Goal: Transaction & Acquisition: Purchase product/service

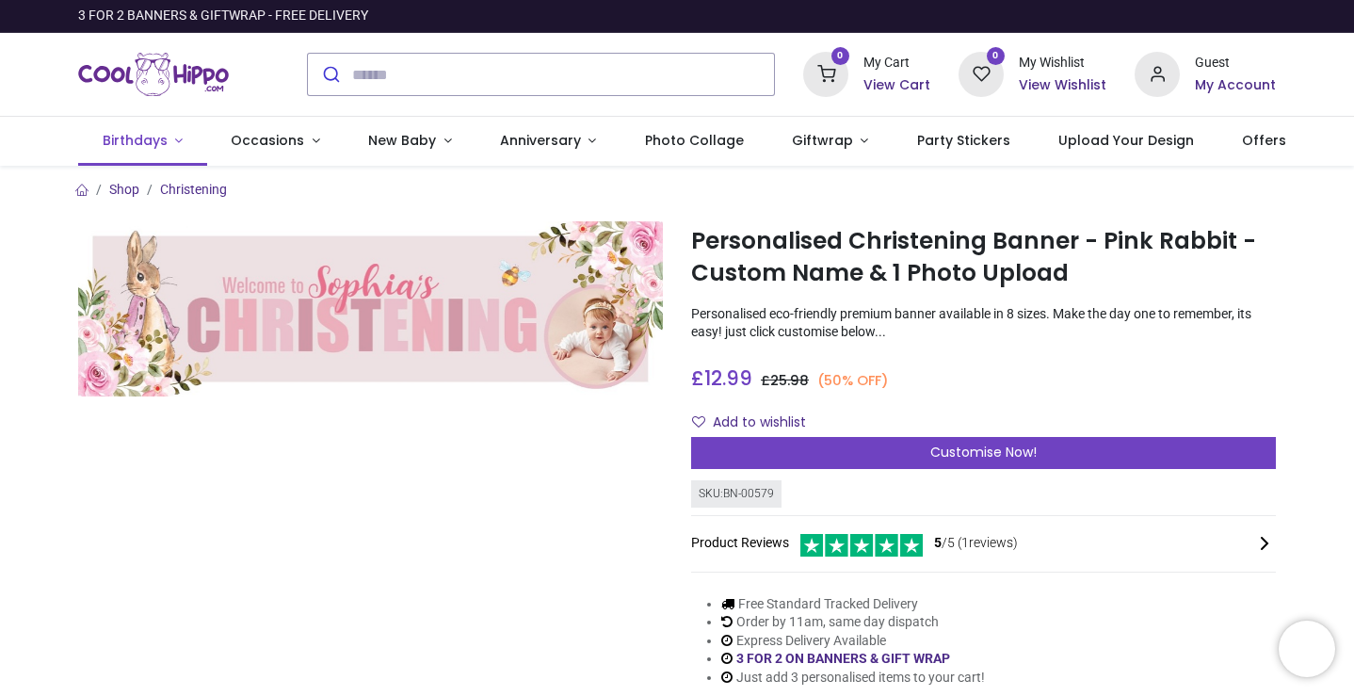
click at [179, 138] on link "Birthdays" at bounding box center [142, 141] width 129 height 49
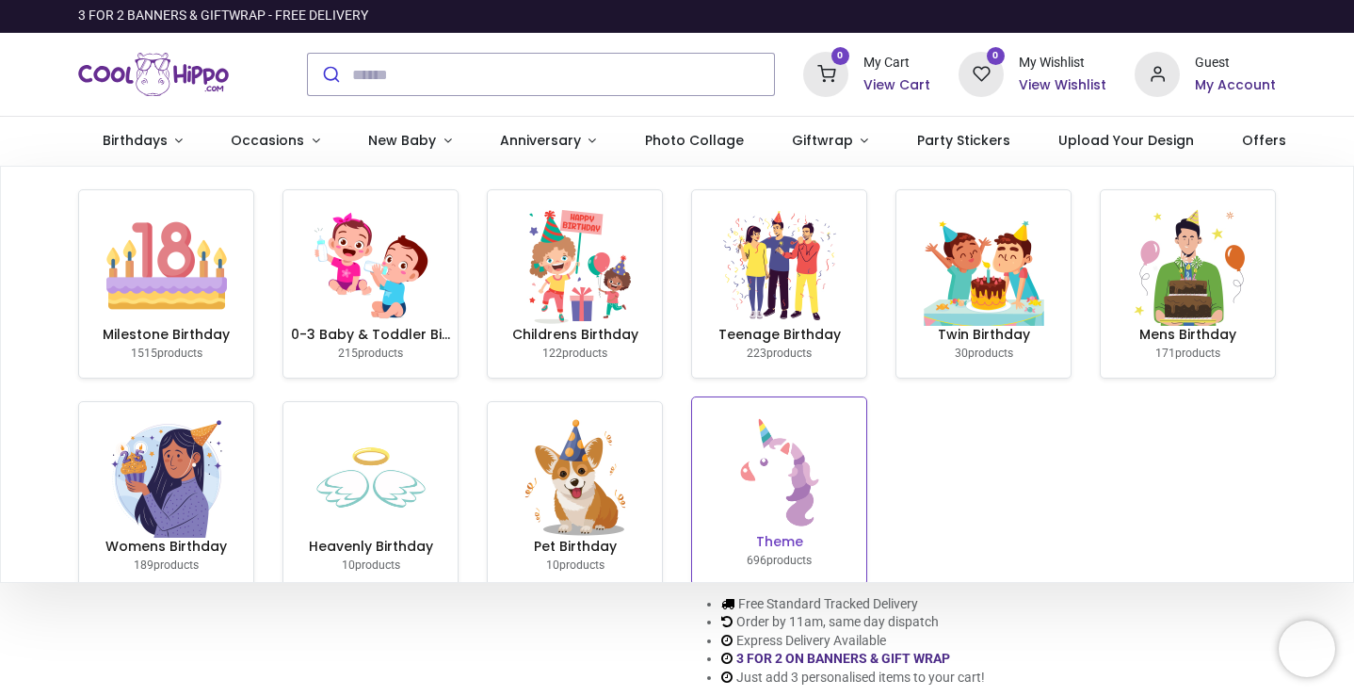
click at [763, 486] on img at bounding box center [779, 472] width 121 height 121
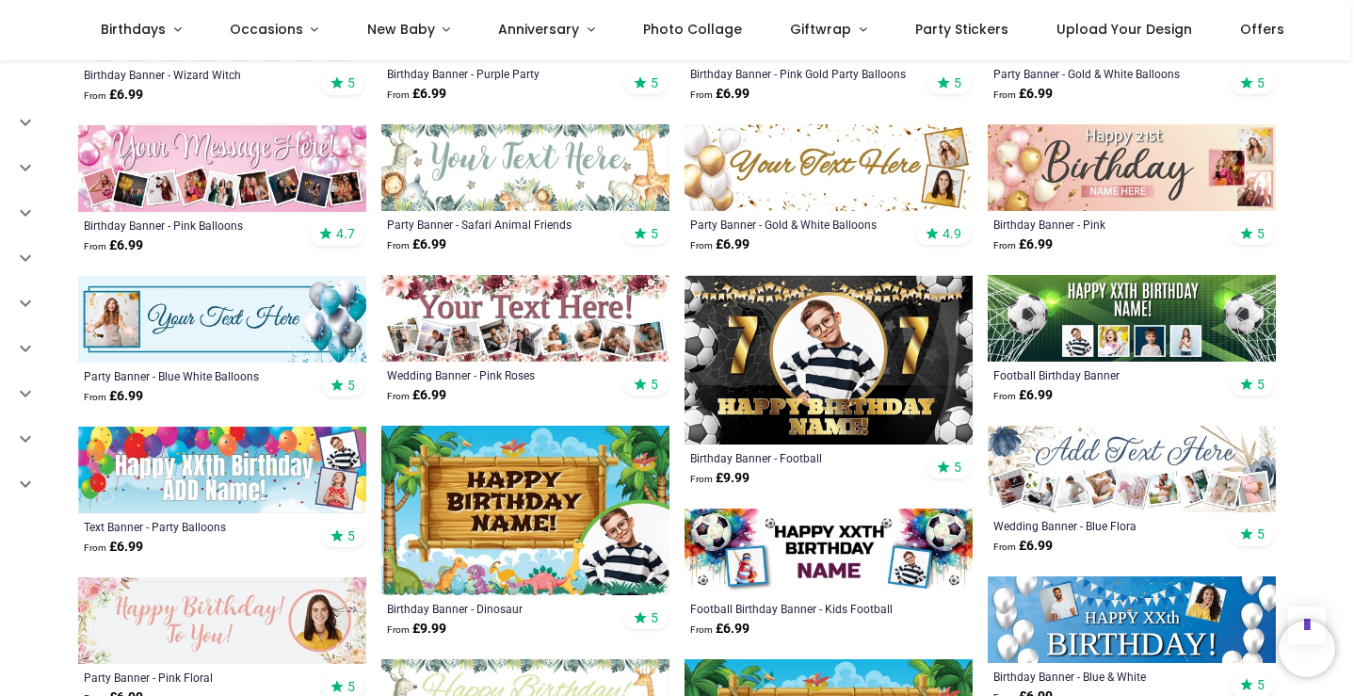
scroll to position [763, 0]
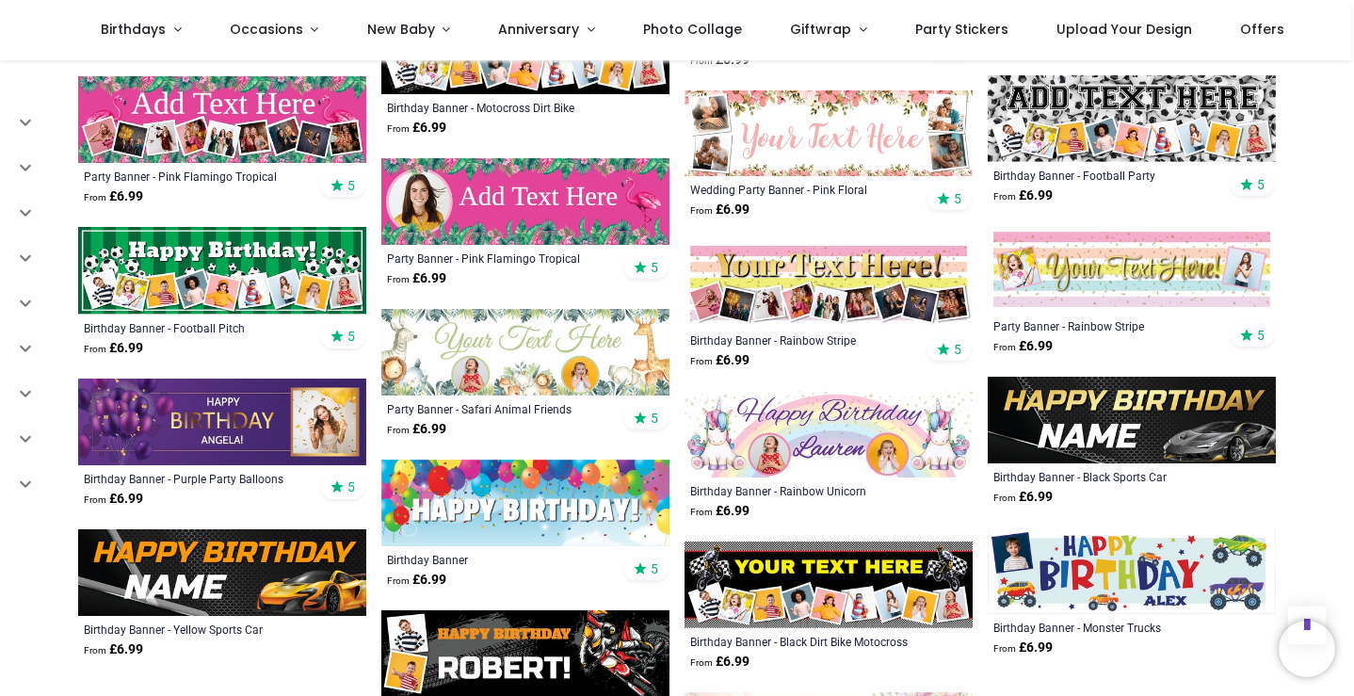
scroll to position [1865, 0]
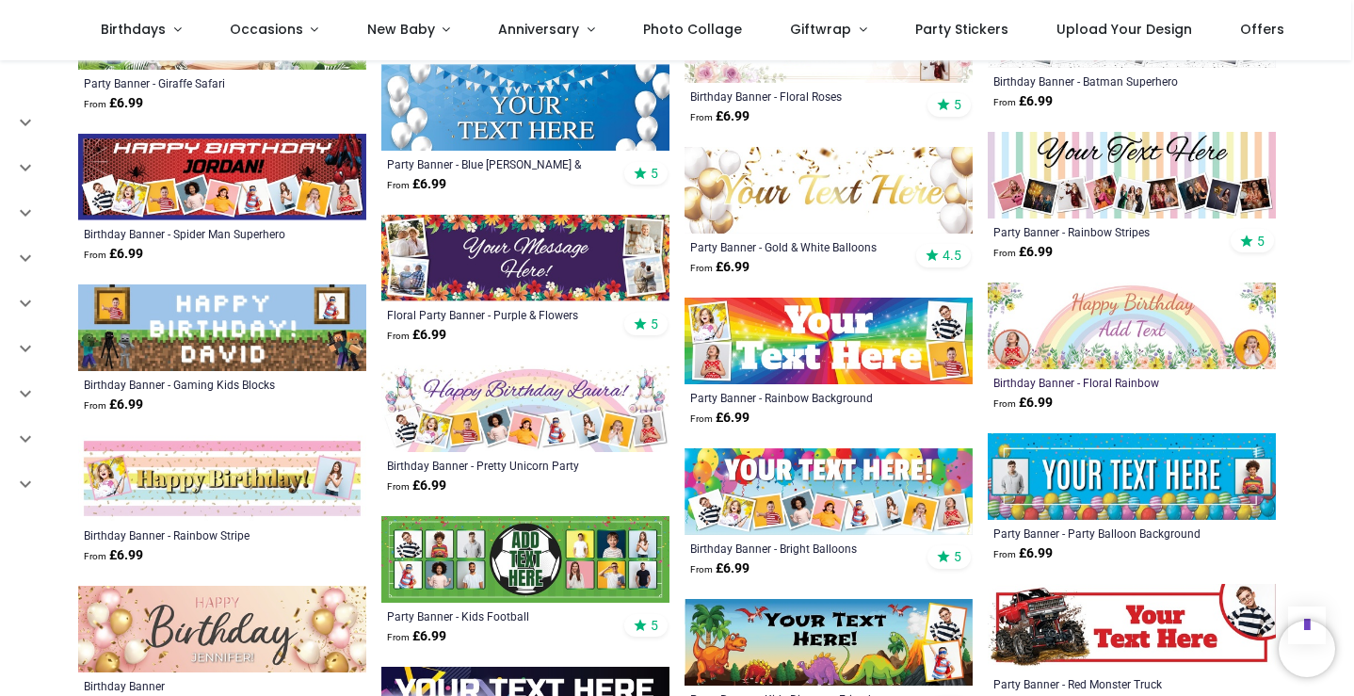
scroll to position [2563, 0]
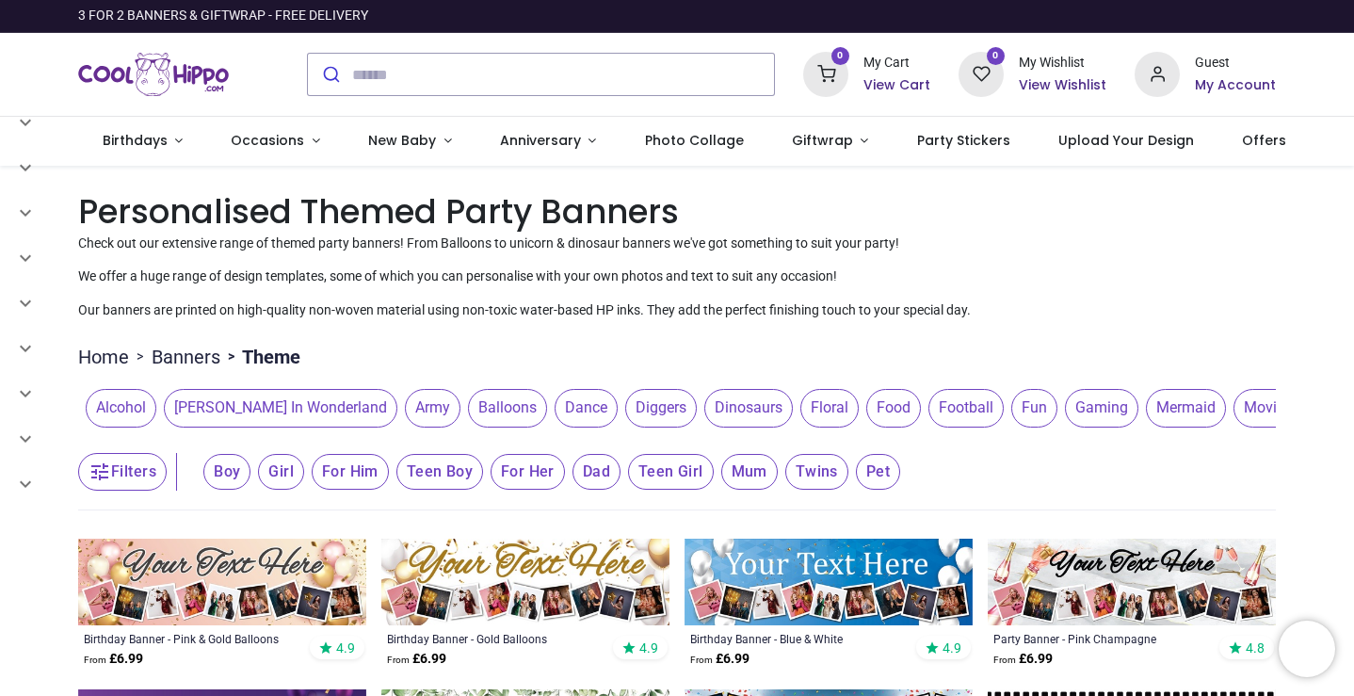
click at [142, 68] on img "Logo of Cool Hippo" at bounding box center [153, 74] width 151 height 53
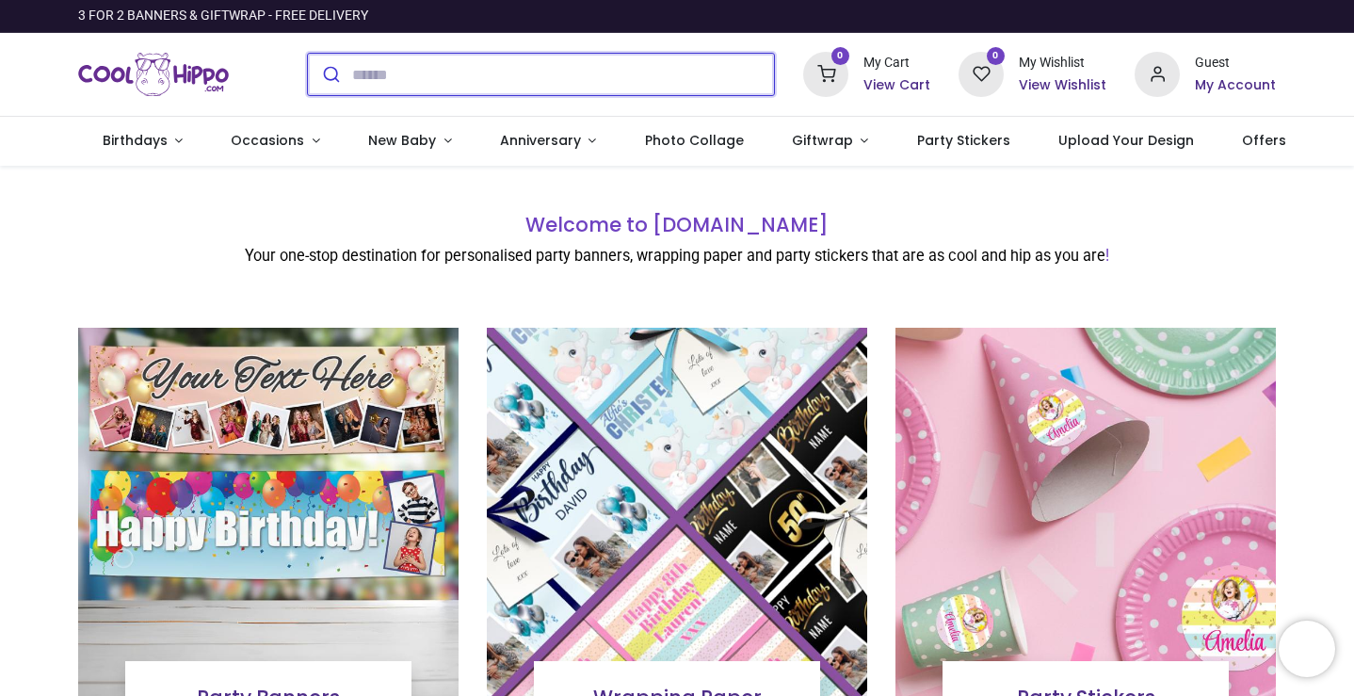
click at [382, 70] on input "search" at bounding box center [563, 74] width 422 height 41
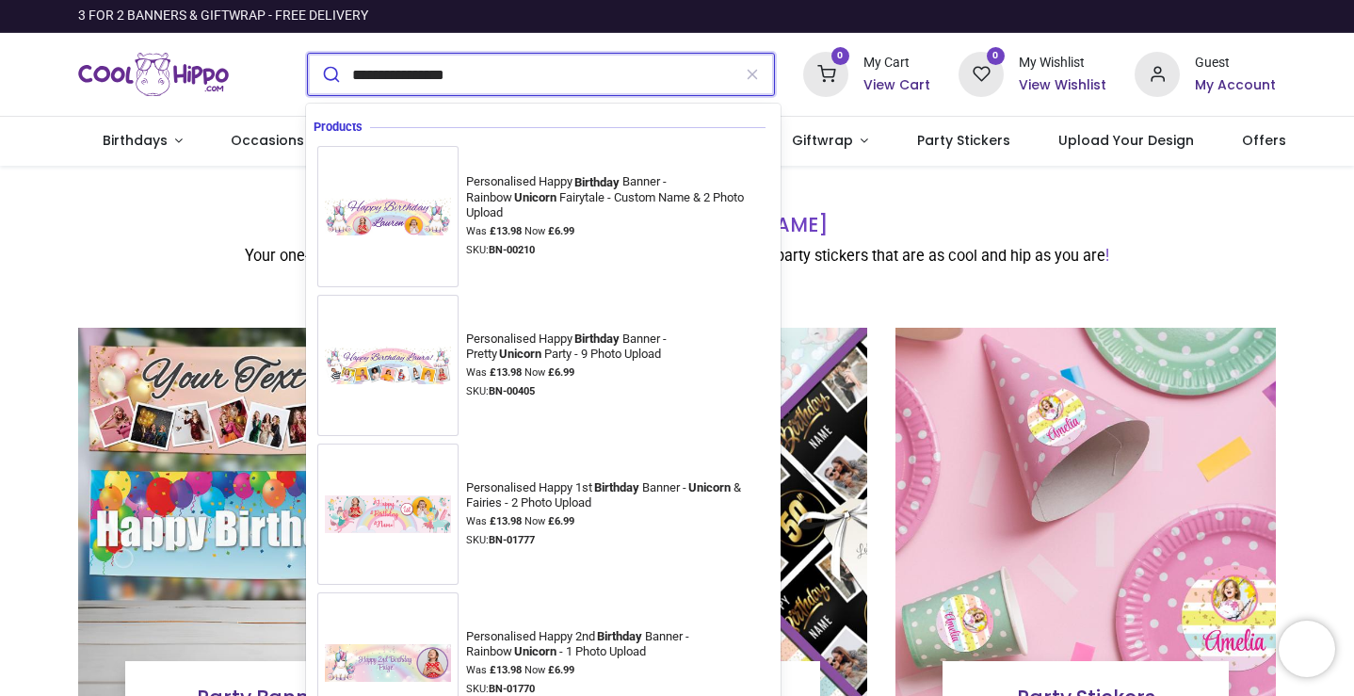
type input "**********"
click at [329, 74] on button "submit" at bounding box center [330, 74] width 44 height 41
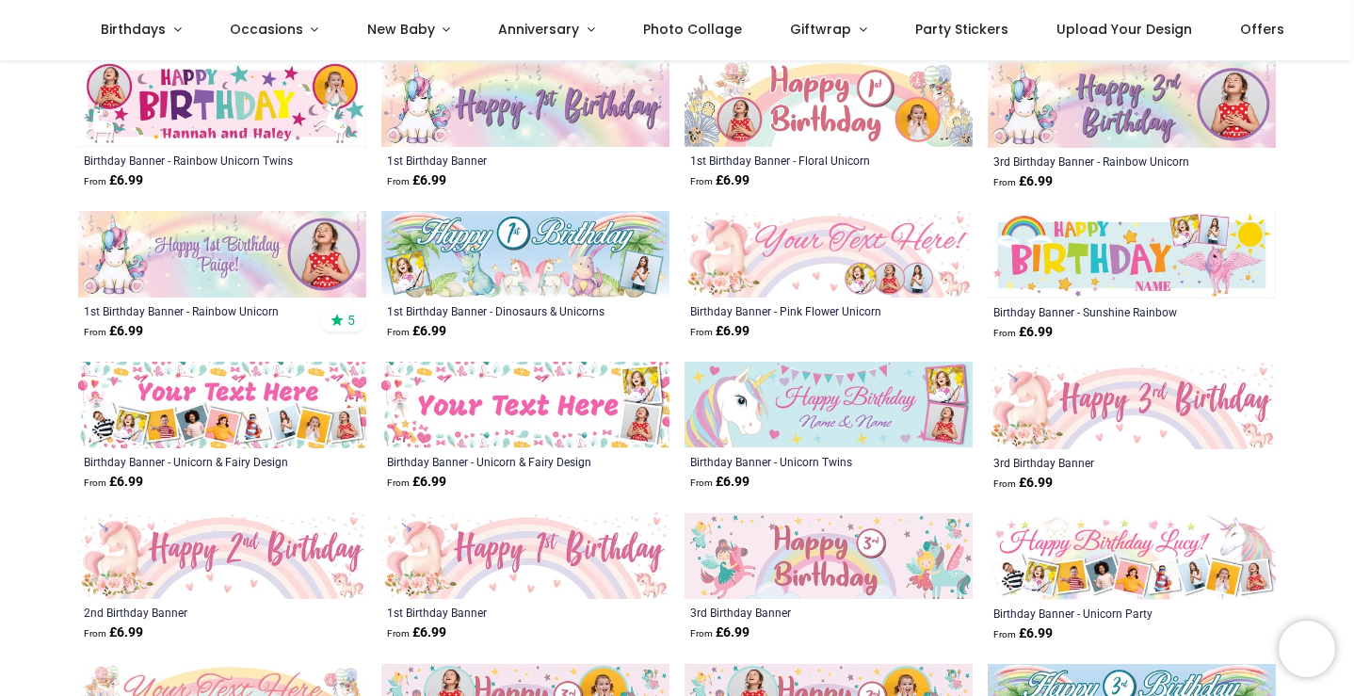
scroll to position [627, 0]
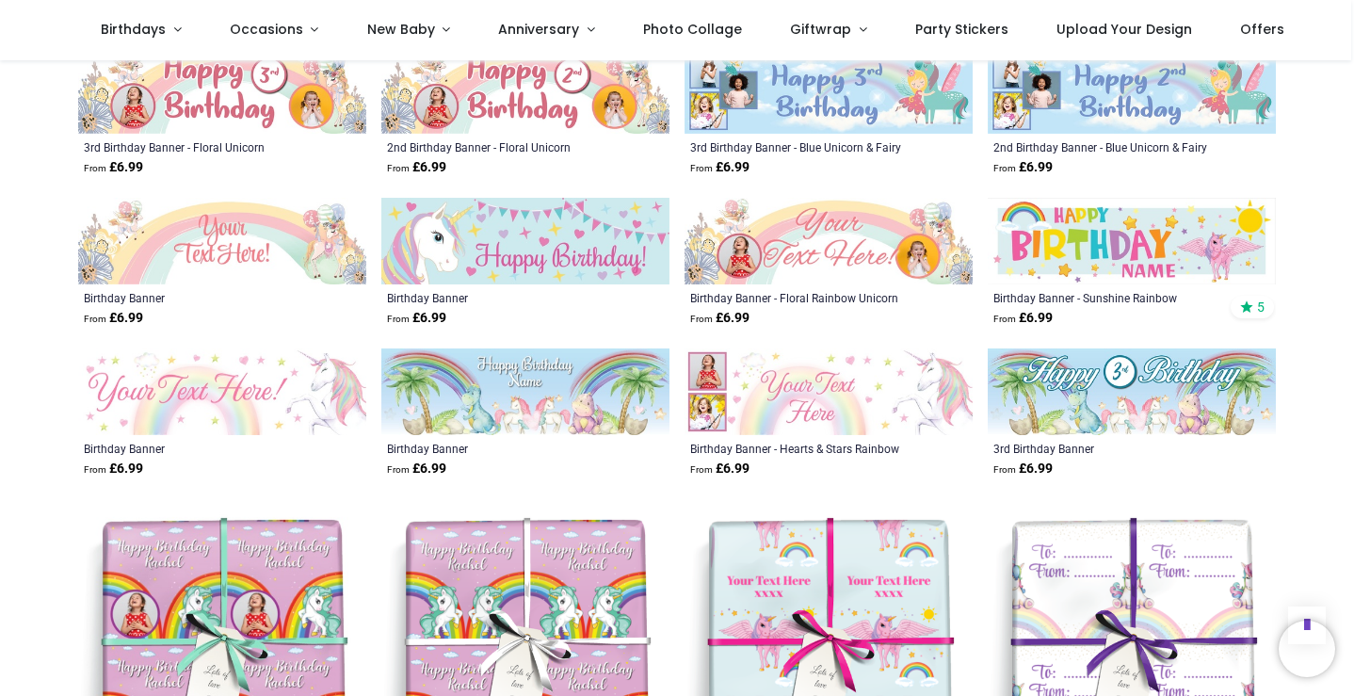
scroll to position [1757, 0]
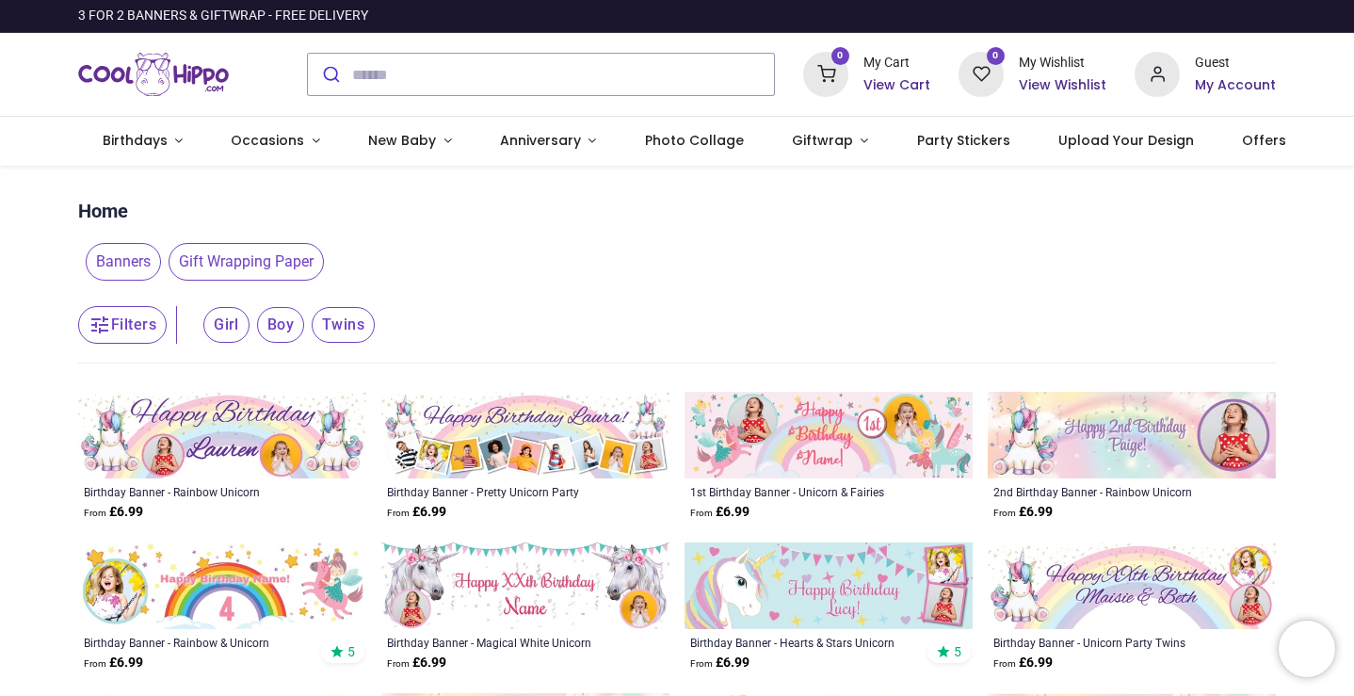
click at [821, 465] on img at bounding box center [828, 435] width 288 height 87
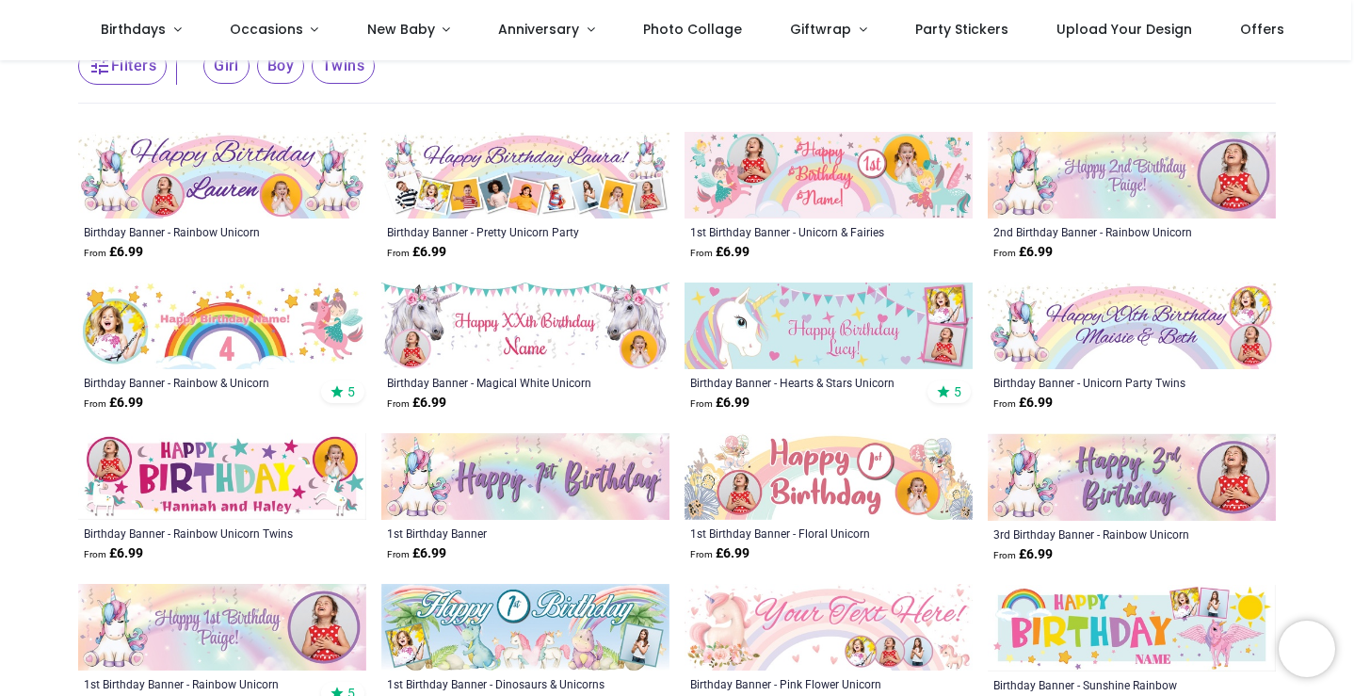
scroll to position [159, 0]
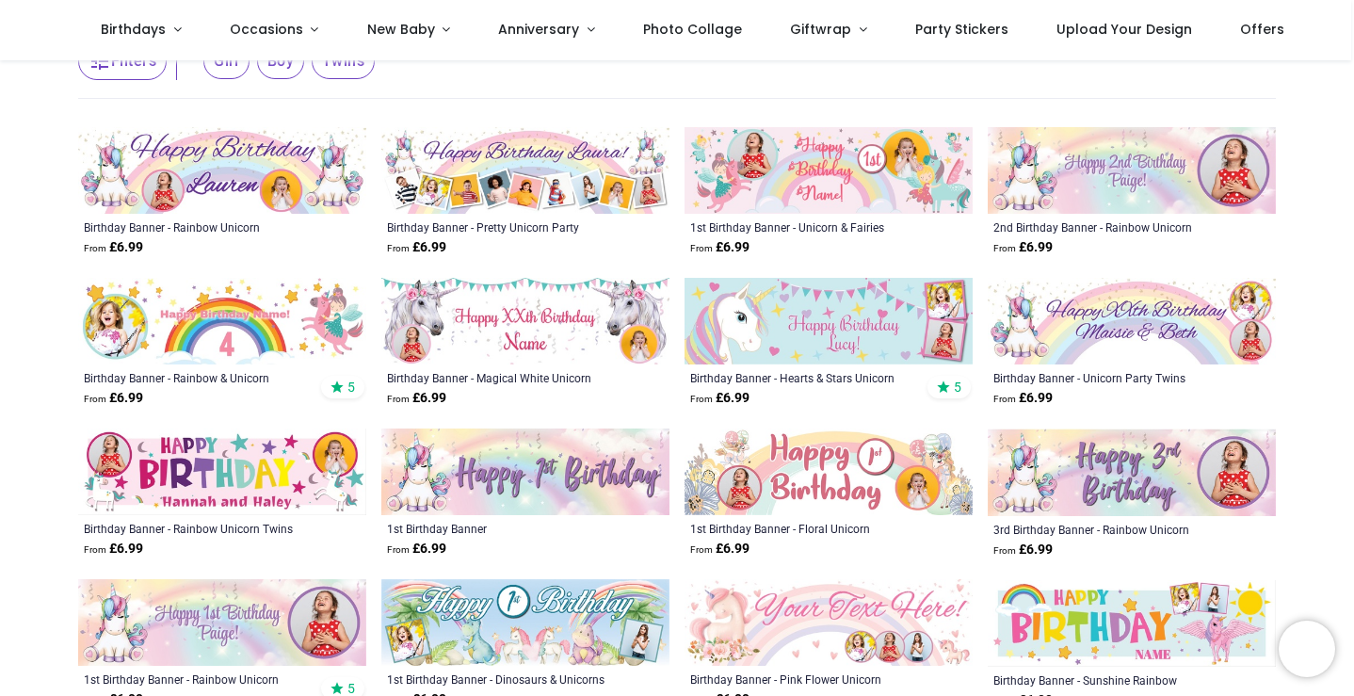
click at [806, 321] on img at bounding box center [828, 321] width 288 height 87
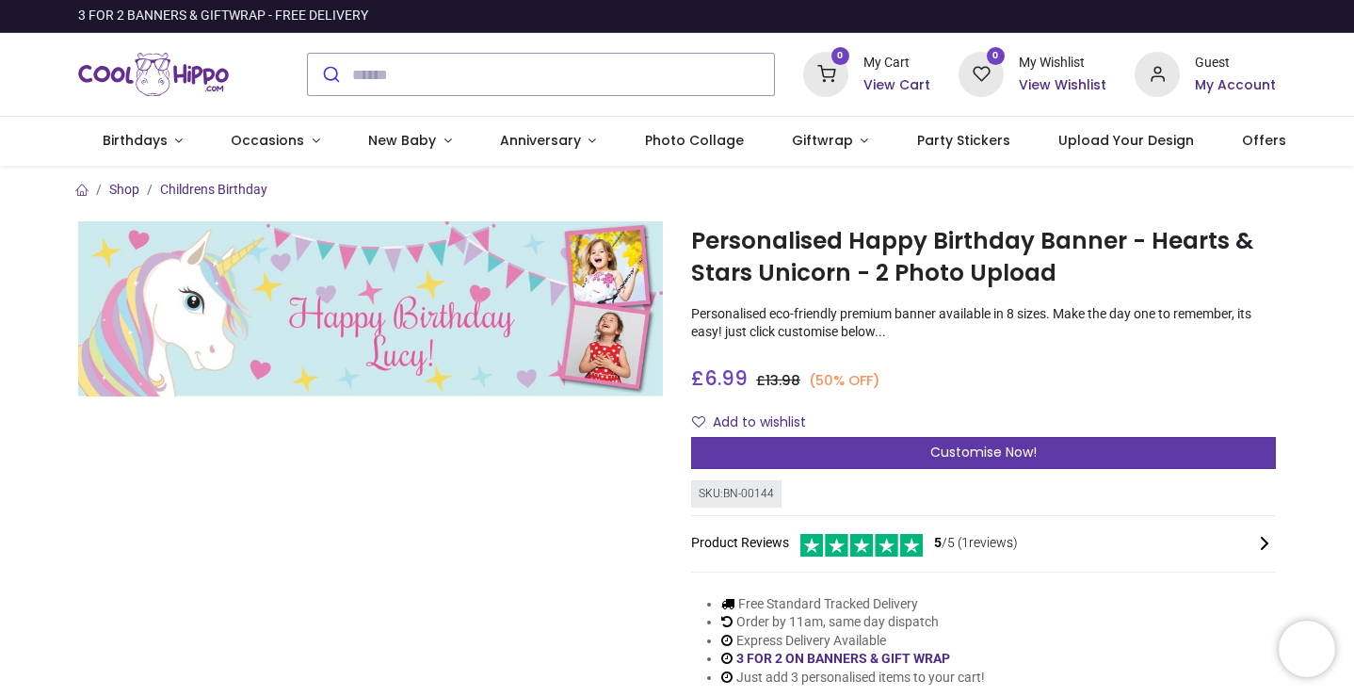
click at [867, 442] on div "Customise Now!" at bounding box center [983, 453] width 585 height 32
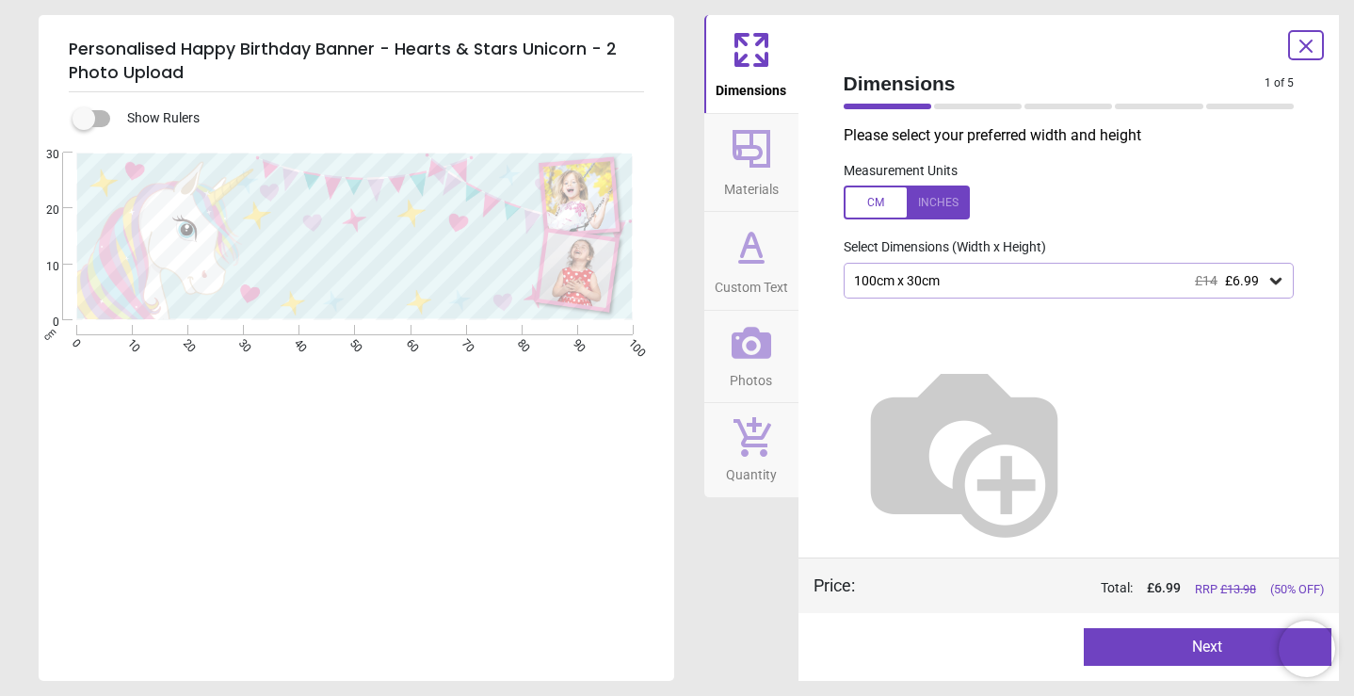
click at [880, 284] on div "100cm x 30cm £14 £6.99" at bounding box center [1059, 281] width 415 height 16
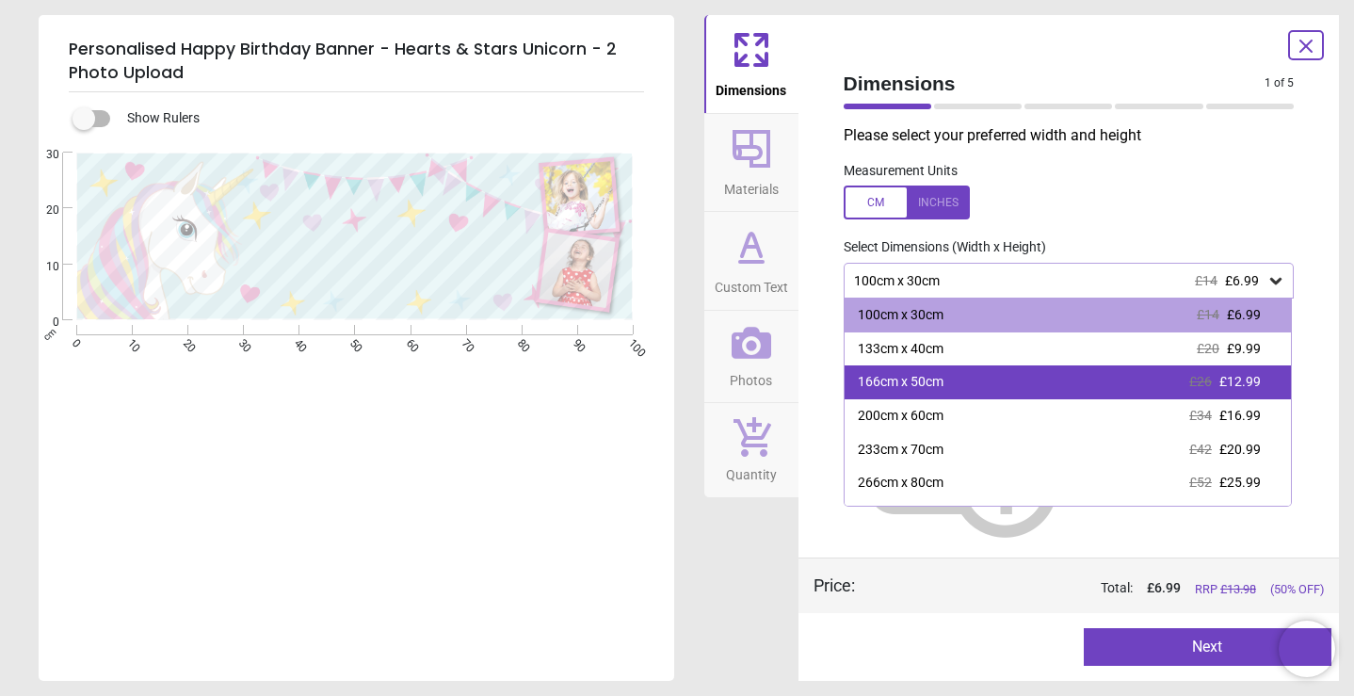
click at [915, 373] on div "166cm x 50cm" at bounding box center [901, 382] width 86 height 19
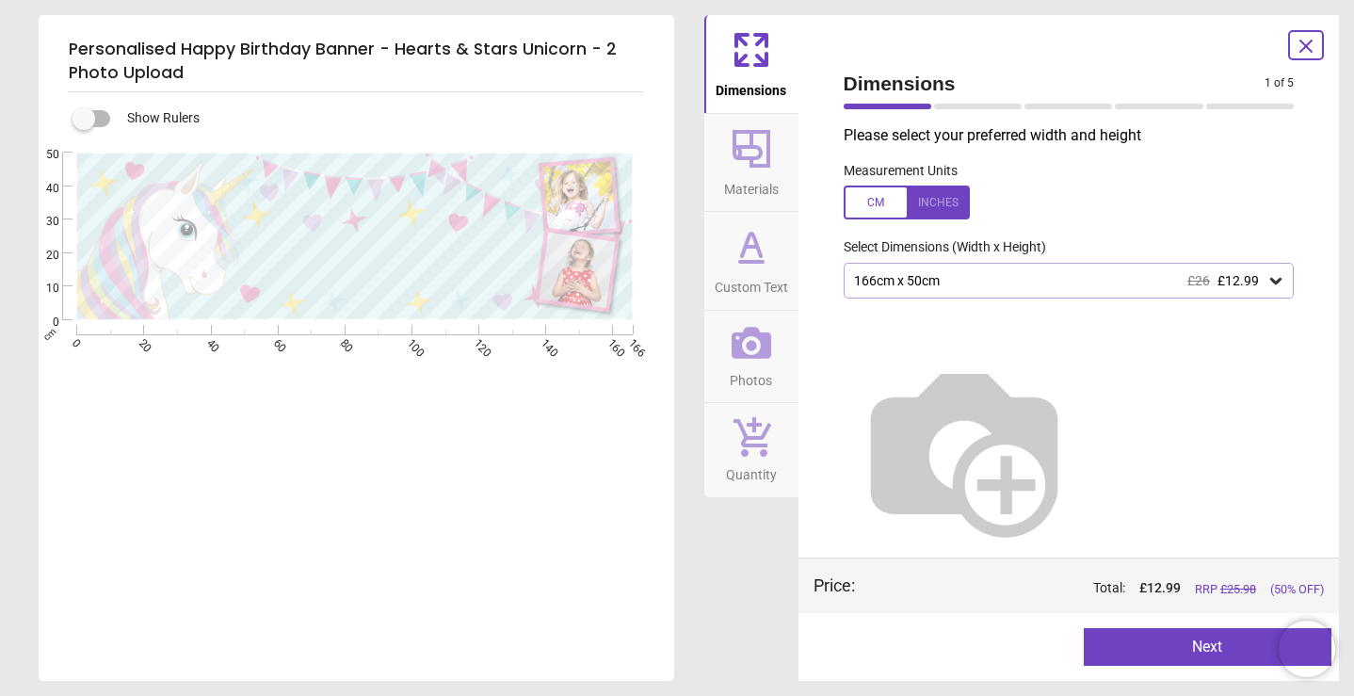
click at [1122, 643] on button "Next" at bounding box center [1208, 647] width 248 height 38
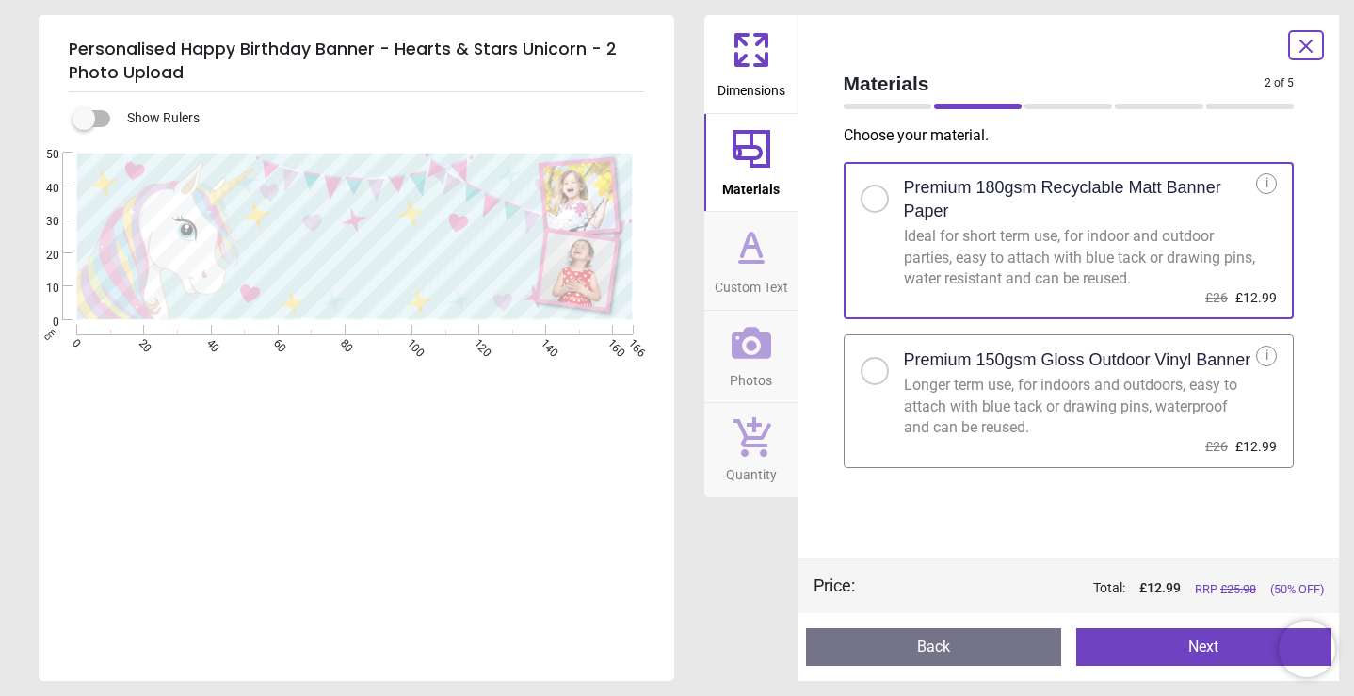
click at [881, 360] on div at bounding box center [874, 371] width 28 height 28
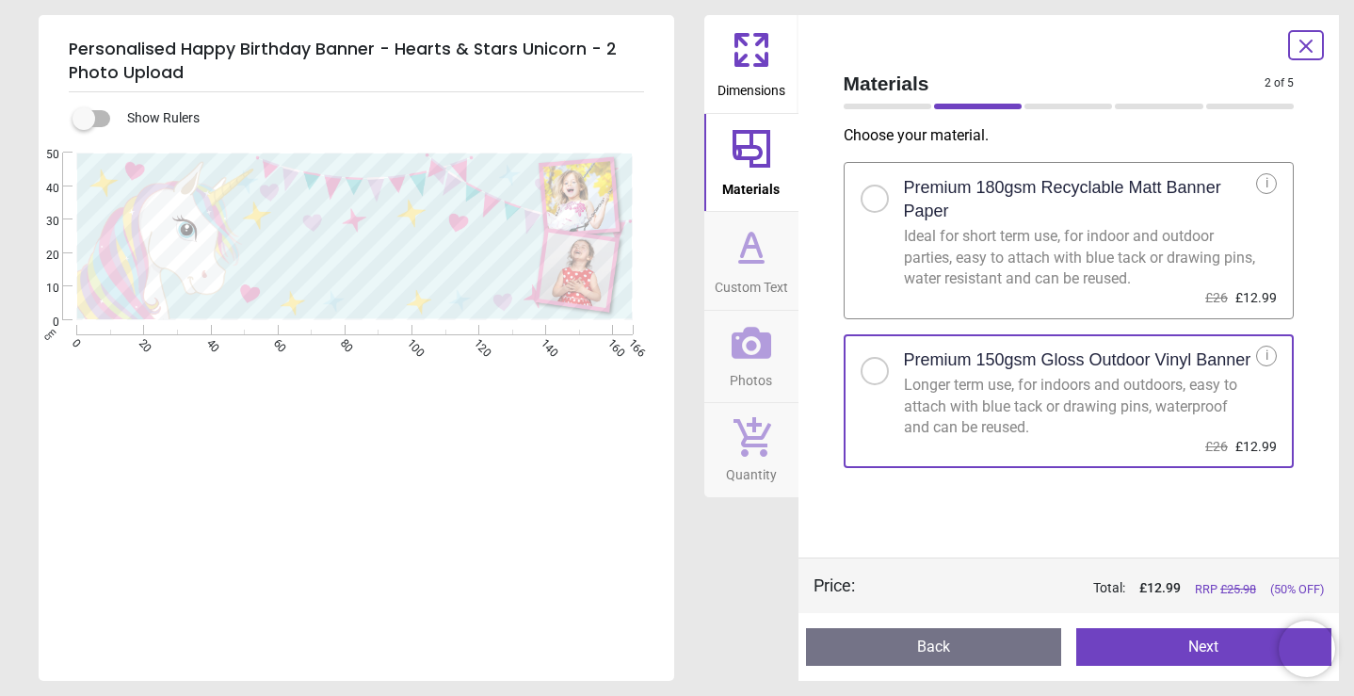
click at [1182, 647] on button "Next" at bounding box center [1203, 647] width 255 height 38
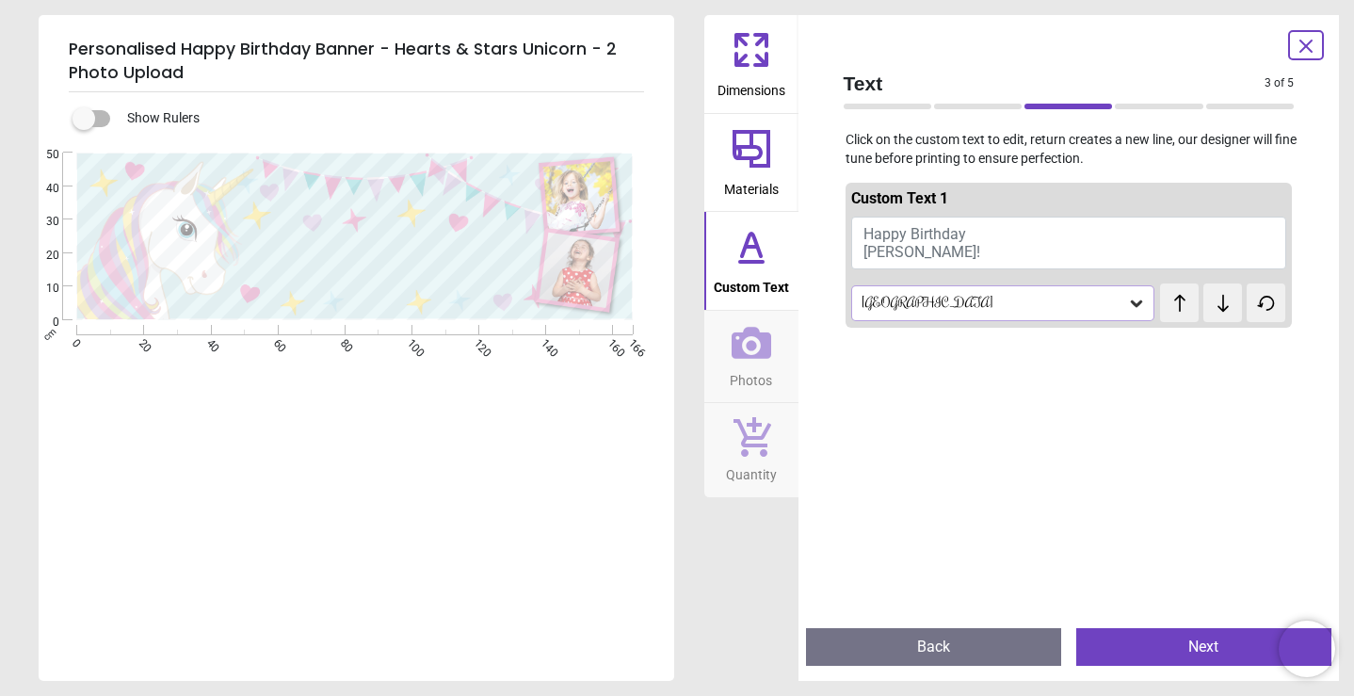
click at [879, 249] on span "Happy Birthday Lucy!" at bounding box center [921, 243] width 117 height 36
click at [922, 255] on button "Happy Birthday Lucy!" at bounding box center [1069, 243] width 436 height 53
click at [911, 247] on button "Happy Birthday Lucy!" at bounding box center [1069, 243] width 436 height 53
click at [889, 243] on span "Happy Birthday Lucy!" at bounding box center [921, 243] width 117 height 36
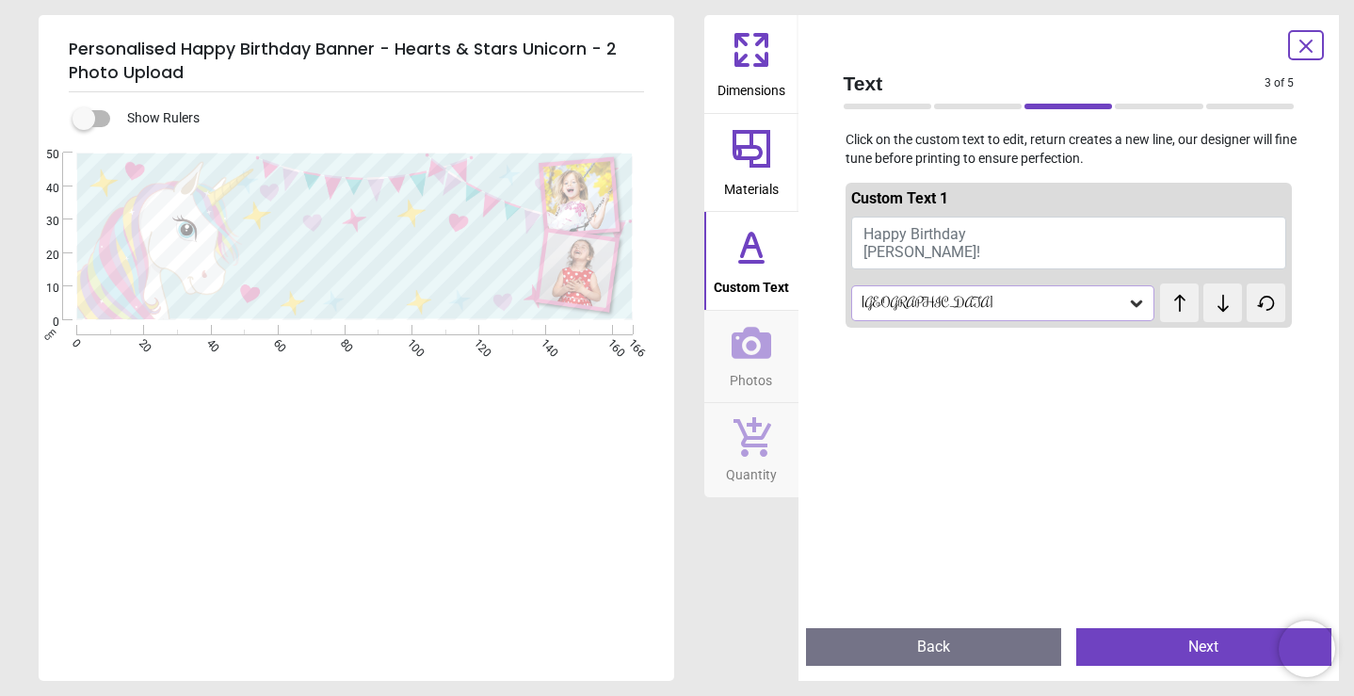
type textarea "*"
click at [966, 236] on button "Happy Birthday Eloise!" at bounding box center [1069, 240] width 436 height 47
click at [1030, 241] on button "Happy Birthday Eloise!" at bounding box center [1069, 240] width 436 height 47
type textarea "**********"
click at [1018, 356] on div at bounding box center [1068, 683] width 447 height 696
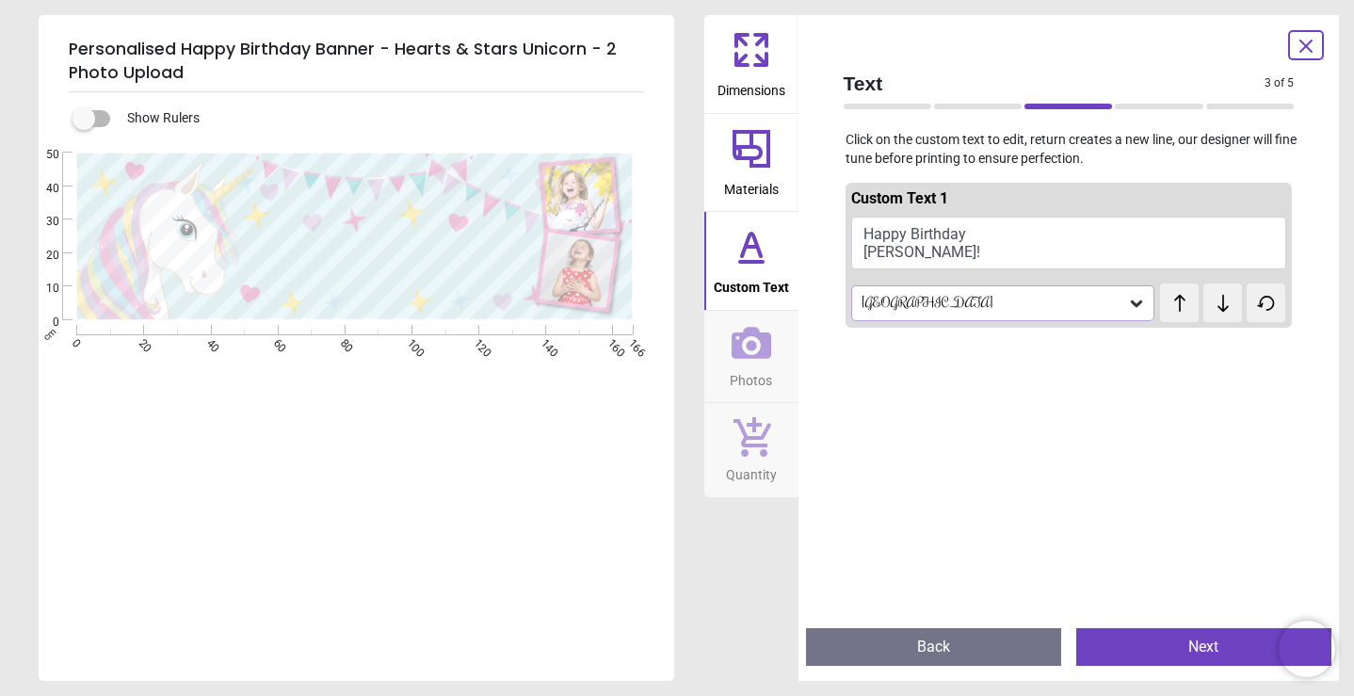
click at [1113, 651] on button "Next" at bounding box center [1203, 647] width 255 height 38
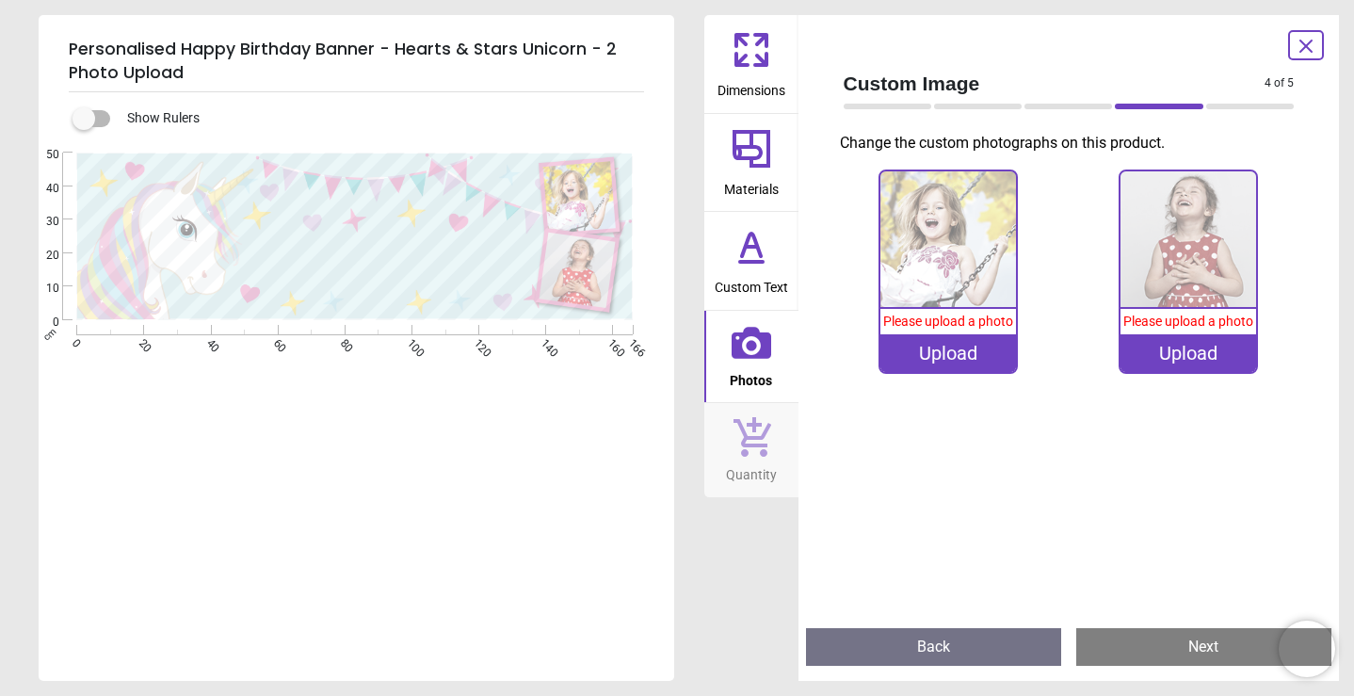
click at [939, 356] on div "Upload" at bounding box center [948, 353] width 136 height 38
